Goal: Task Accomplishment & Management: Manage account settings

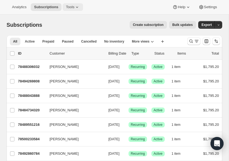
click at [73, 8] on span "Tools" at bounding box center [70, 7] width 8 height 4
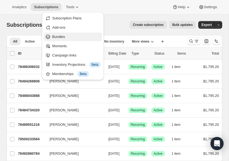
click at [61, 37] on span "Bundles" at bounding box center [58, 37] width 13 height 4
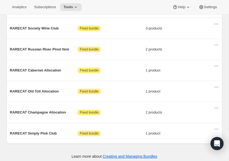
scroll to position [275, 0]
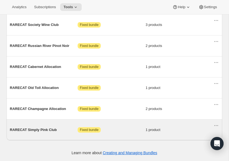
click at [37, 128] on span "RARECAT Simply Pink Club" at bounding box center [44, 129] width 68 height 5
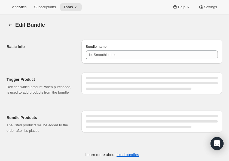
type input "RARECAT Simply Pink Club"
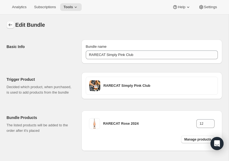
click at [9, 24] on icon "Bundles" at bounding box center [11, 24] width 4 height 3
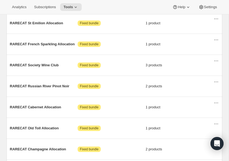
scroll to position [275, 0]
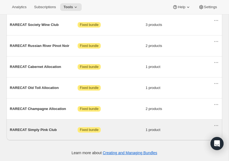
click at [34, 130] on span "RARECAT Simply Pink Club" at bounding box center [44, 129] width 68 height 5
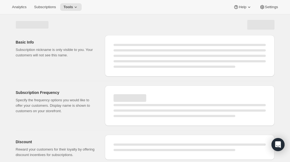
select select "WEEK"
select select "MONTH"
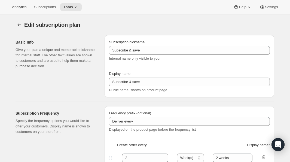
type input "[PERSON_NAME] (Spring & Fall)"
type input "Join [PERSON_NAME] Club"
type input "Delivery"
type input "6"
select select "MONTH"
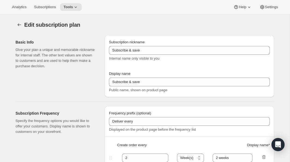
type input "Spring & Fall"
type input "20"
type input "No obligation, modify or cancel your wine club anytime."
checkbox input "true"
select select "YEARDAY"
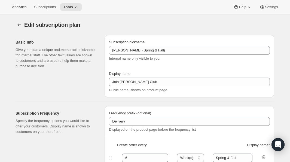
select select "3"
select select "20"
select select "9"
select select "25"
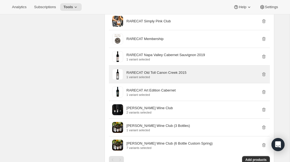
scroll to position [359, 0]
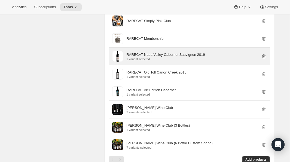
click at [265, 58] on icon "button" at bounding box center [265, 56] width 4 height 4
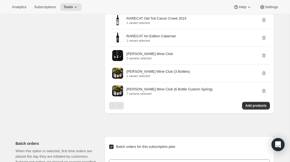
scroll to position [400, 0]
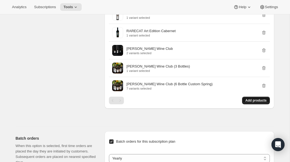
click at [258, 103] on span "Add products" at bounding box center [256, 100] width 21 height 4
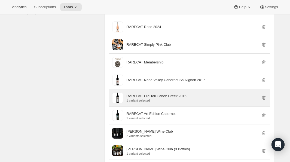
scroll to position [337, 0]
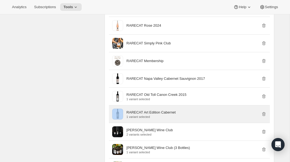
drag, startPoint x: 112, startPoint y: 118, endPoint x: 126, endPoint y: 119, distance: 14.0
click at [126, 119] on div "RARECAT Art Edition Cabernet 1 variant selected" at bounding box center [189, 114] width 155 height 11
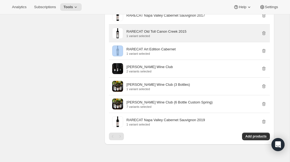
scroll to position [402, 0]
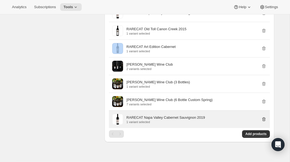
click at [266, 122] on icon "button" at bounding box center [263, 119] width 5 height 5
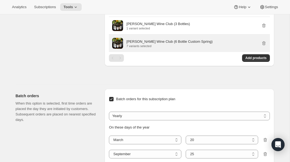
scroll to position [465, 0]
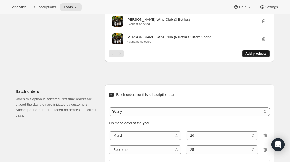
click at [251, 56] on span "Add products" at bounding box center [256, 54] width 21 height 4
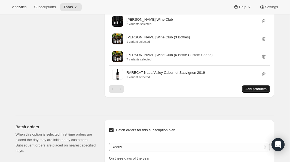
click at [249, 91] on span "Add products" at bounding box center [256, 89] width 21 height 4
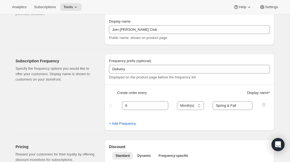
scroll to position [0, 0]
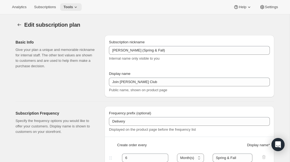
click at [77, 6] on icon at bounding box center [75, 6] width 5 height 5
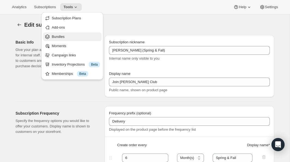
click at [63, 36] on span "Bundles" at bounding box center [58, 37] width 13 height 4
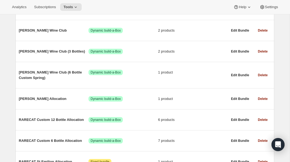
scroll to position [98, 0]
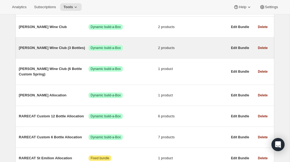
click at [35, 48] on span "[PERSON_NAME] Wine Club (3 Bottles)" at bounding box center [54, 47] width 70 height 5
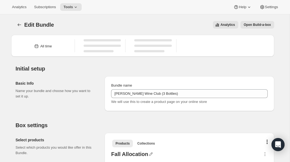
type input "[PERSON_NAME] Wine Club (3 Bottles)"
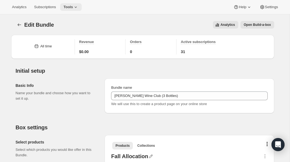
click at [79, 6] on icon at bounding box center [75, 6] width 5 height 5
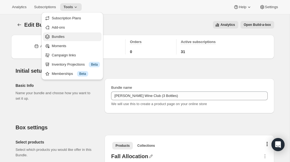
click at [58, 36] on span "Bundles" at bounding box center [58, 37] width 13 height 4
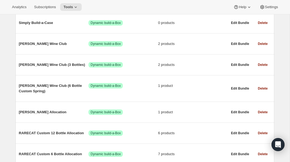
scroll to position [81, 0]
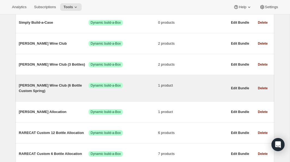
click at [38, 85] on span "[PERSON_NAME] Wine Club (6 Bottle Custom Spring)" at bounding box center [54, 88] width 70 height 11
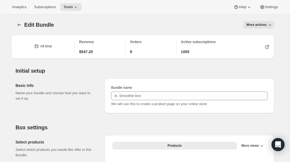
type input "[PERSON_NAME] Wine Club (6 Bottle Custom Spring)"
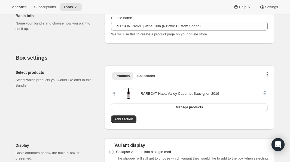
scroll to position [69, 0]
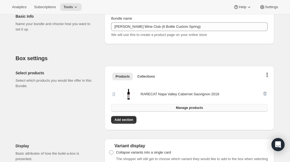
click at [195, 107] on span "Manage products" at bounding box center [189, 108] width 27 height 4
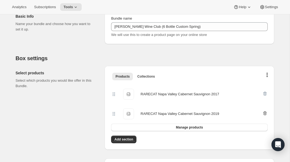
click at [266, 112] on icon "button" at bounding box center [265, 113] width 5 height 5
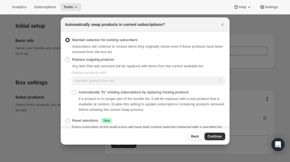
scroll to position [18, 0]
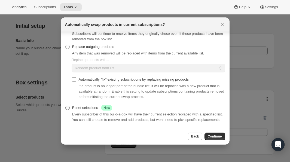
click at [69, 106] on span ":r6l:" at bounding box center [67, 108] width 4 height 4
click at [66, 106] on input "Reset selections Success New" at bounding box center [65, 106] width 0 height 0
radio input "true"
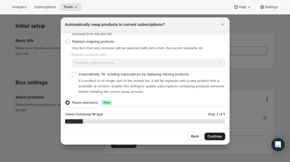
click at [218, 138] on span "Continue" at bounding box center [215, 136] width 14 height 4
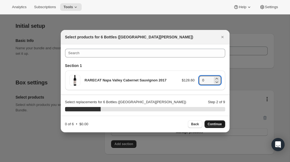
drag, startPoint x: 208, startPoint y: 80, endPoint x: 196, endPoint y: 79, distance: 11.7
click at [196, 79] on div "RARECAT Napa Valley Cabernet Sauvignon 2017 $128.60 0" at bounding box center [146, 80] width 152 height 11
click at [215, 125] on span "Continue" at bounding box center [215, 124] width 14 height 4
type input "0"
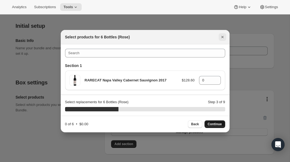
click at [222, 36] on icon "Close" at bounding box center [222, 36] width 5 height 5
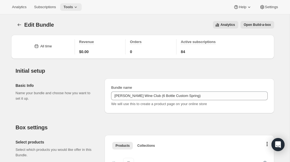
click at [75, 7] on icon at bounding box center [75, 6] width 5 height 5
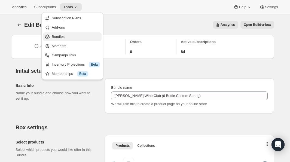
click at [62, 34] on span "Bundles" at bounding box center [76, 36] width 48 height 5
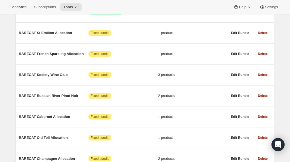
scroll to position [225, 0]
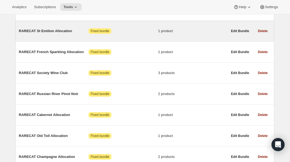
click at [61, 31] on span "RARECAT St Emilion Allocation" at bounding box center [54, 30] width 70 height 5
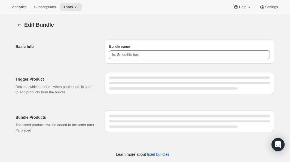
type input "RARECAT St Emilion Allocation"
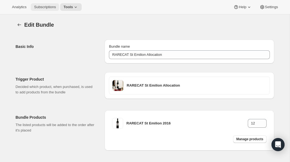
click at [48, 5] on span "Subscriptions" at bounding box center [45, 7] width 22 height 4
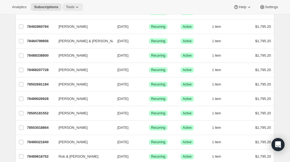
scroll to position [127, 0]
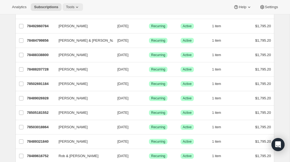
click at [71, 6] on span "Tools" at bounding box center [70, 7] width 8 height 4
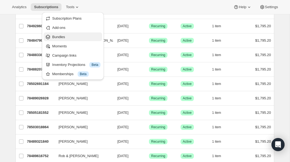
click at [58, 37] on span "Bundles" at bounding box center [58, 37] width 13 height 4
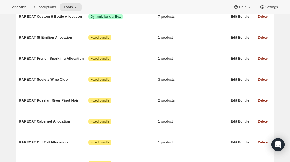
scroll to position [222, 0]
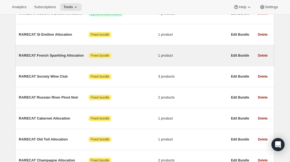
click at [57, 55] on span "RARECAT French Sparkling Allocation" at bounding box center [54, 55] width 70 height 5
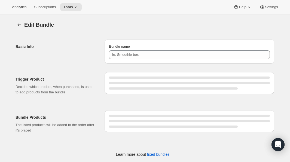
type input "RARECAT French Sparkling Allocation"
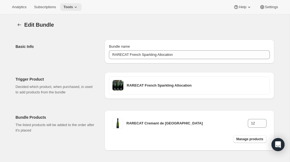
click at [71, 7] on span "Tools" at bounding box center [69, 7] width 10 height 4
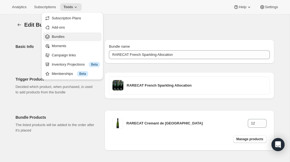
click at [58, 37] on span "Bundles" at bounding box center [58, 37] width 13 height 4
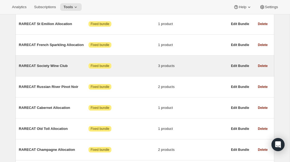
scroll to position [233, 0]
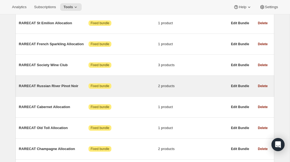
click at [47, 86] on span "RARECAT Russian River Pinot Noir" at bounding box center [54, 85] width 70 height 5
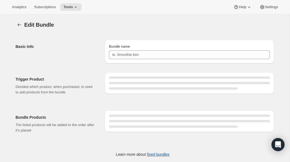
type input "RARECAT Russian River Pinot Noir"
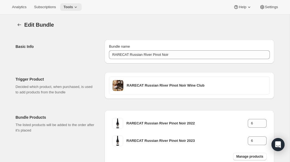
click at [77, 7] on icon at bounding box center [75, 6] width 5 height 5
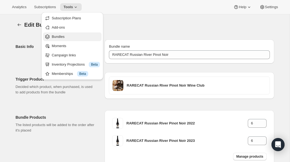
click at [59, 36] on span "Bundles" at bounding box center [58, 37] width 13 height 4
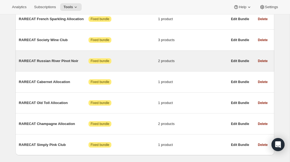
scroll to position [258, 0]
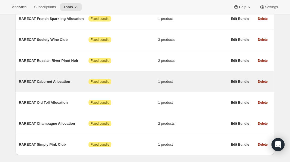
click at [46, 83] on span "RARECAT Cabernet Allocation" at bounding box center [54, 81] width 70 height 5
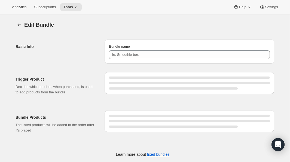
type input "RARECAT Cabernet Allocation"
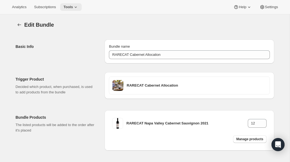
click at [73, 7] on span "Tools" at bounding box center [69, 7] width 10 height 4
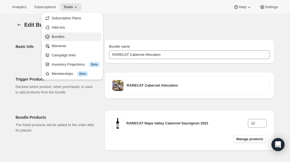
click at [58, 37] on span "Bundles" at bounding box center [58, 37] width 13 height 4
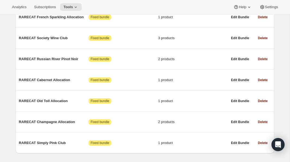
scroll to position [274, 0]
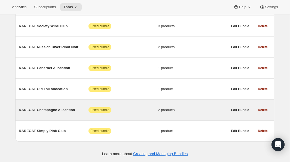
click at [48, 110] on span "RARECAT Champagne Allocation" at bounding box center [54, 109] width 70 height 5
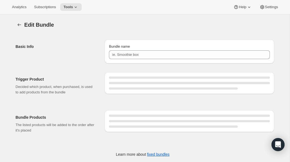
type input "RARECAT Champagne Allocation"
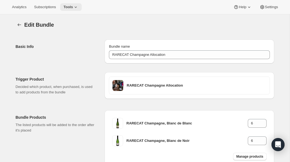
click at [76, 7] on icon at bounding box center [75, 6] width 5 height 5
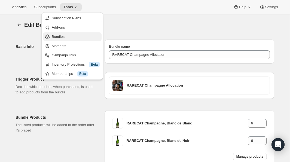
click at [62, 36] on span "Bundles" at bounding box center [58, 37] width 13 height 4
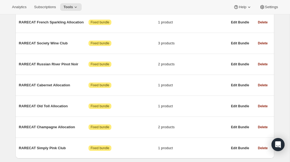
scroll to position [274, 0]
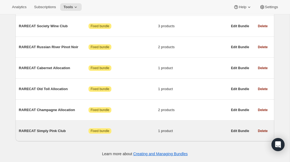
click at [41, 129] on span "RARECAT Simply Pink Club" at bounding box center [54, 130] width 70 height 5
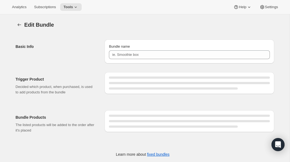
type input "RARECAT Simply Pink Club"
